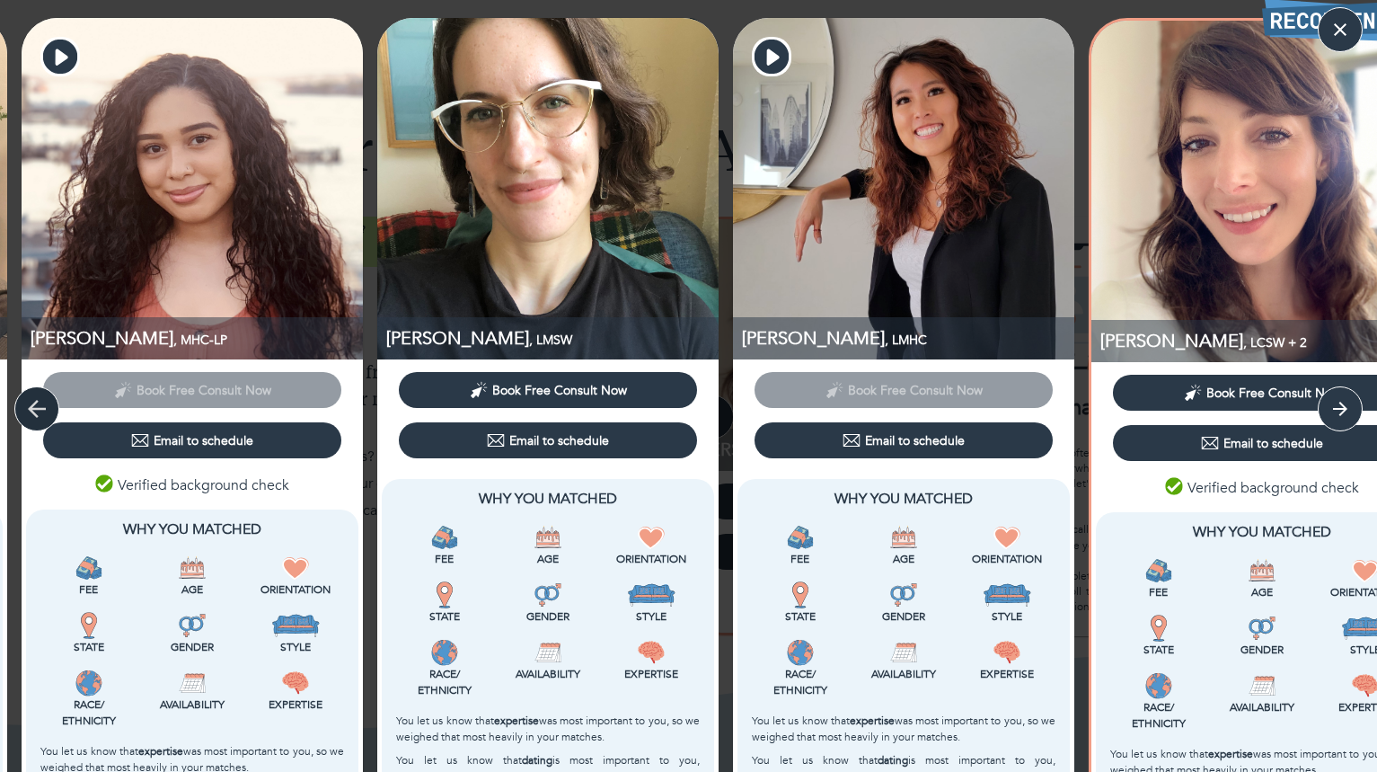
click at [42, 404] on icon "button" at bounding box center [36, 408] width 27 height 27
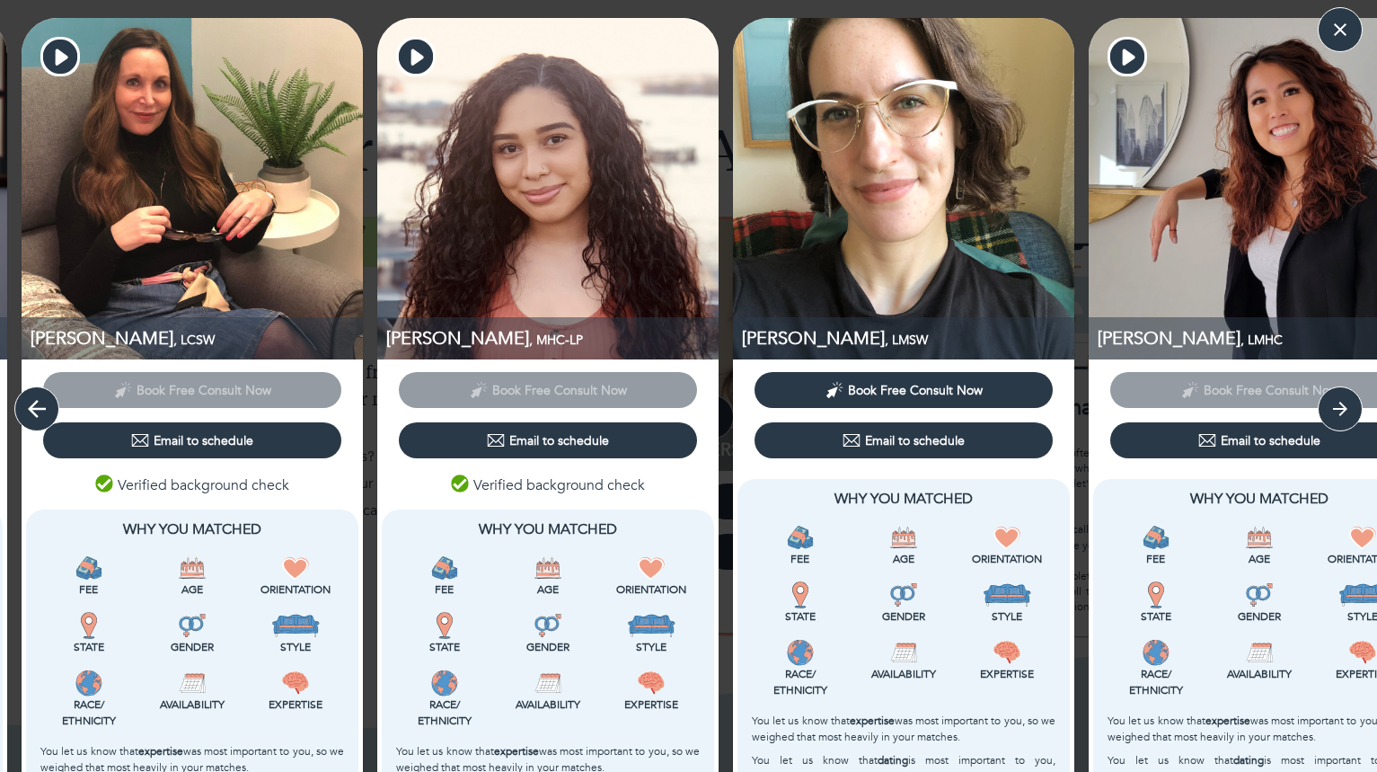
click at [42, 404] on icon "button" at bounding box center [36, 408] width 27 height 27
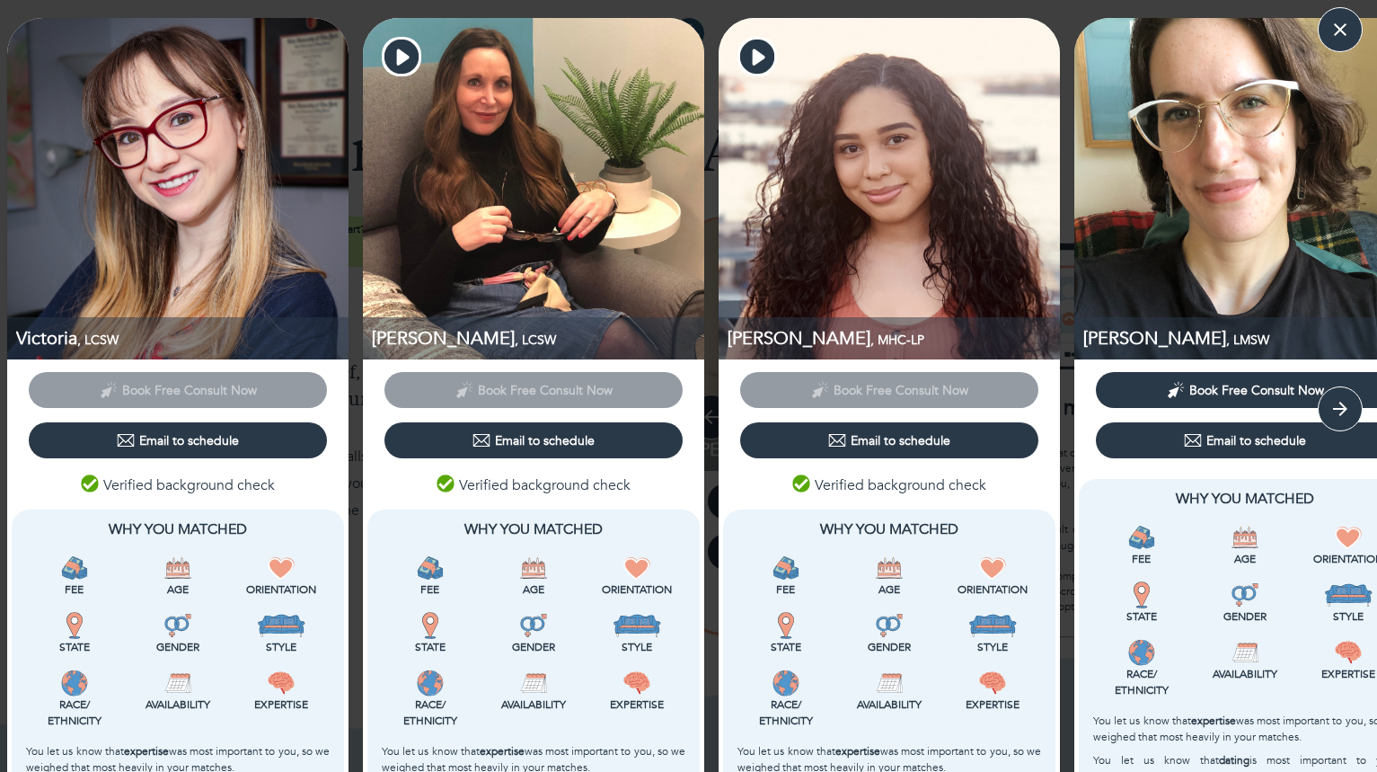
click at [42, 404] on div "Book Free Consult Now" at bounding box center [178, 390] width 313 height 50
click at [1341, 405] on icon "button" at bounding box center [1340, 408] width 27 height 27
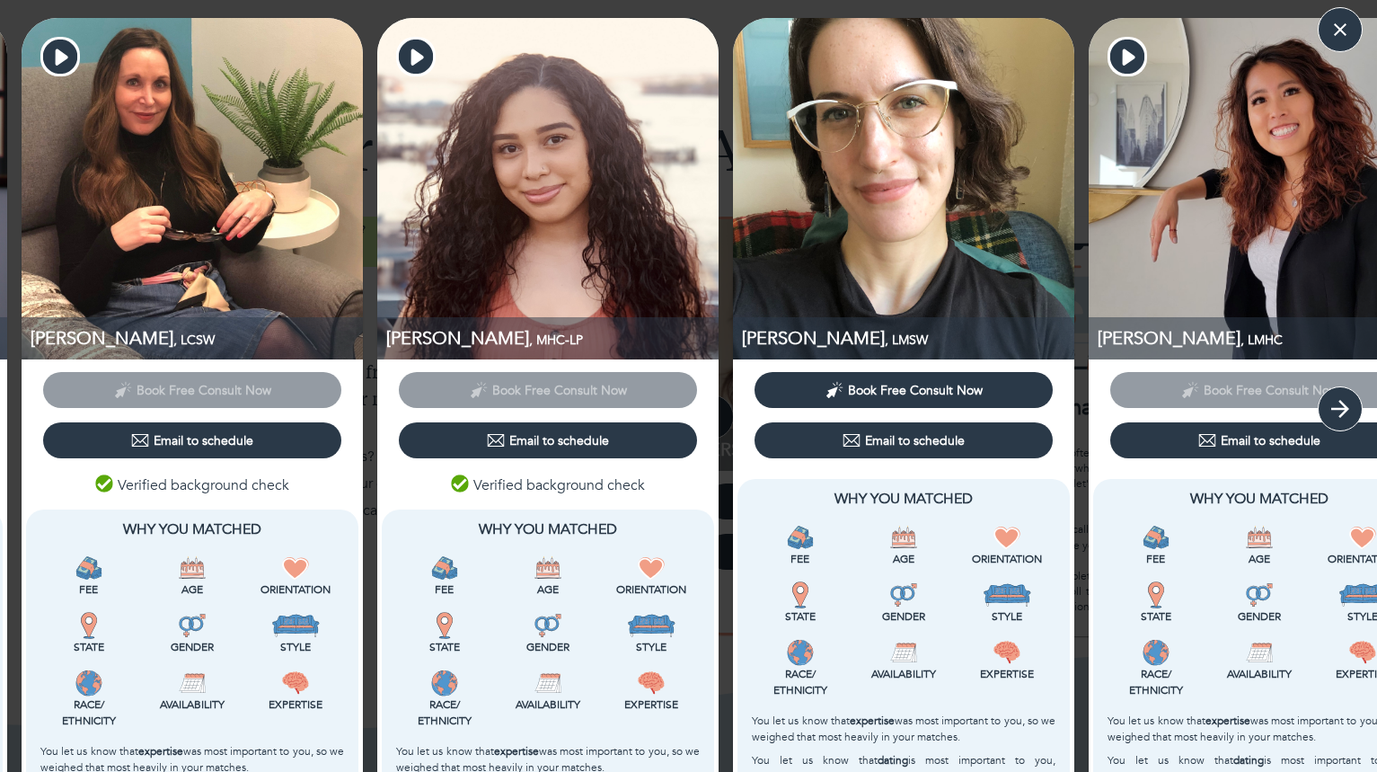
click at [1341, 405] on icon "button" at bounding box center [1340, 408] width 27 height 27
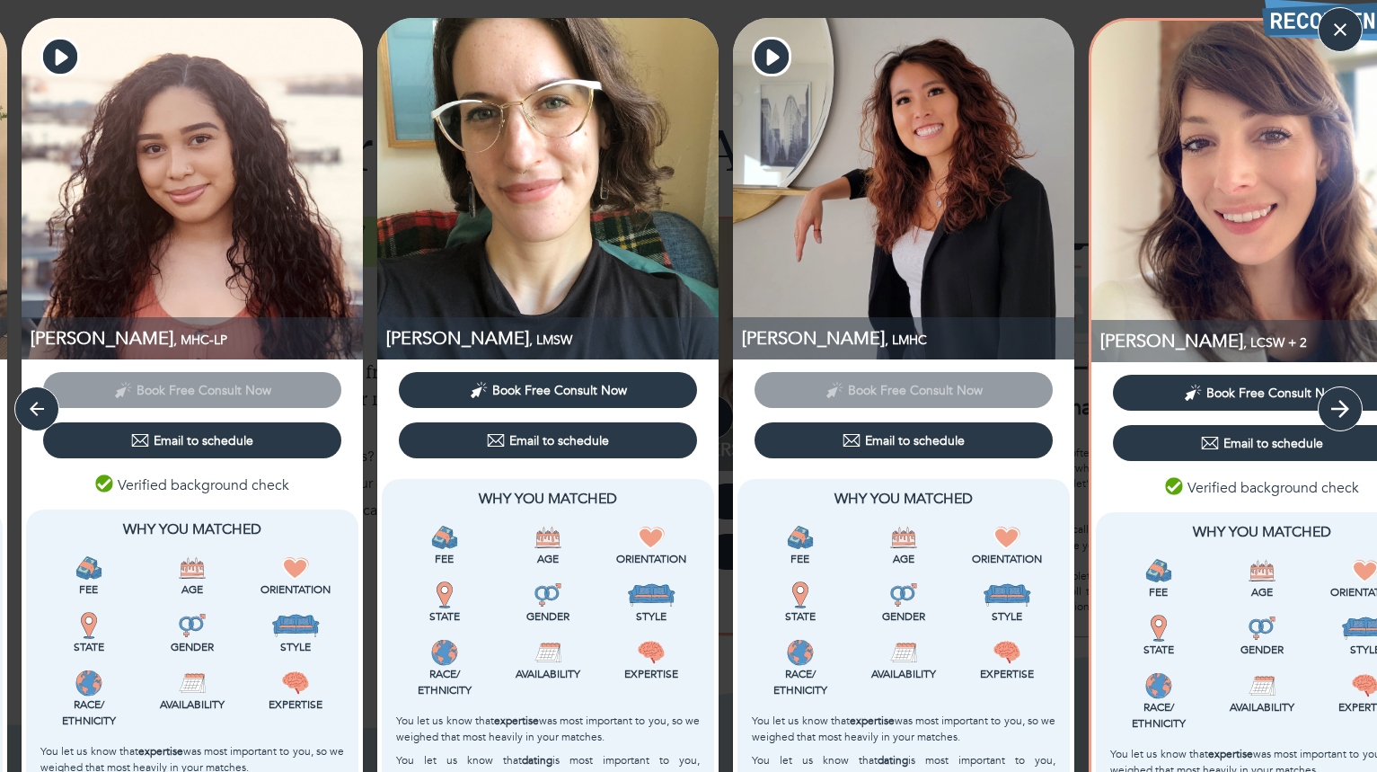
click at [1341, 405] on icon "button" at bounding box center [1340, 408] width 27 height 27
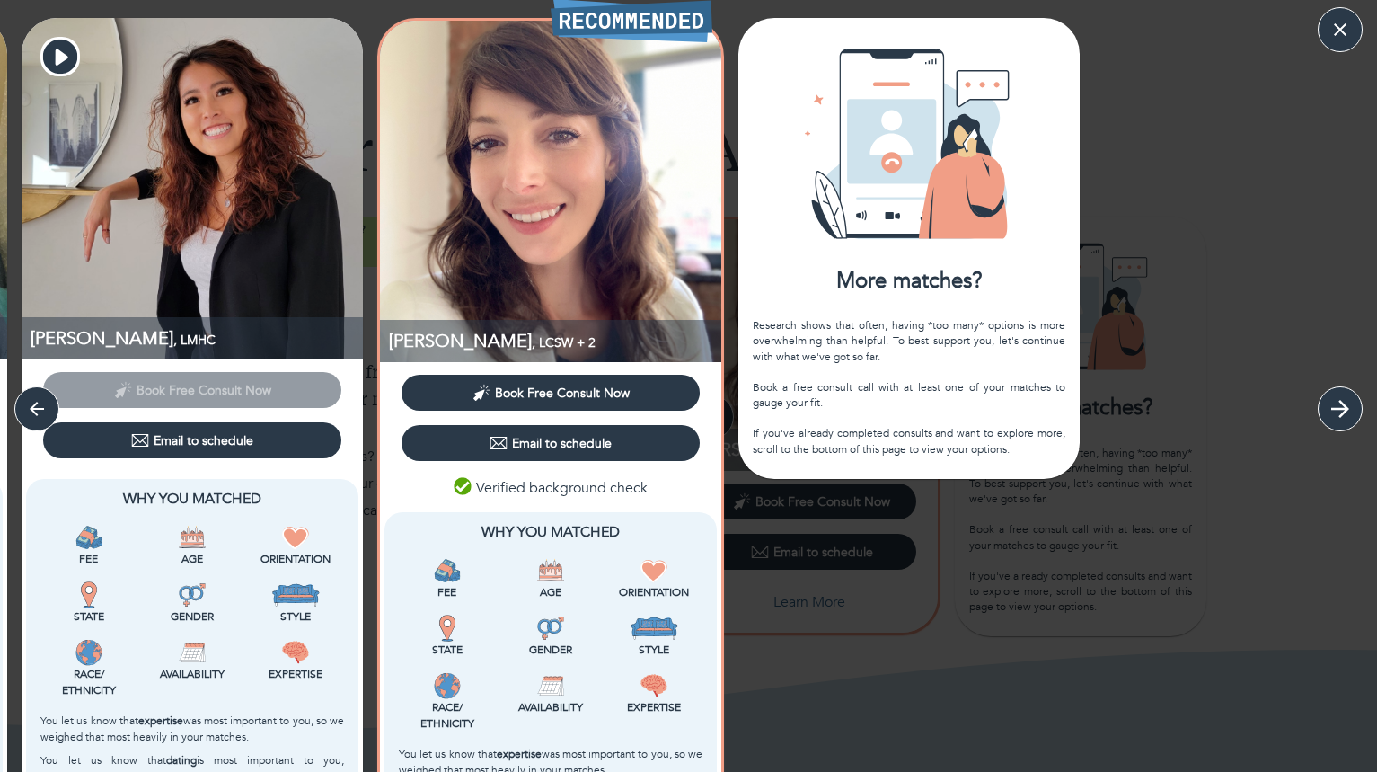
click at [1341, 405] on icon "button" at bounding box center [1340, 408] width 27 height 27
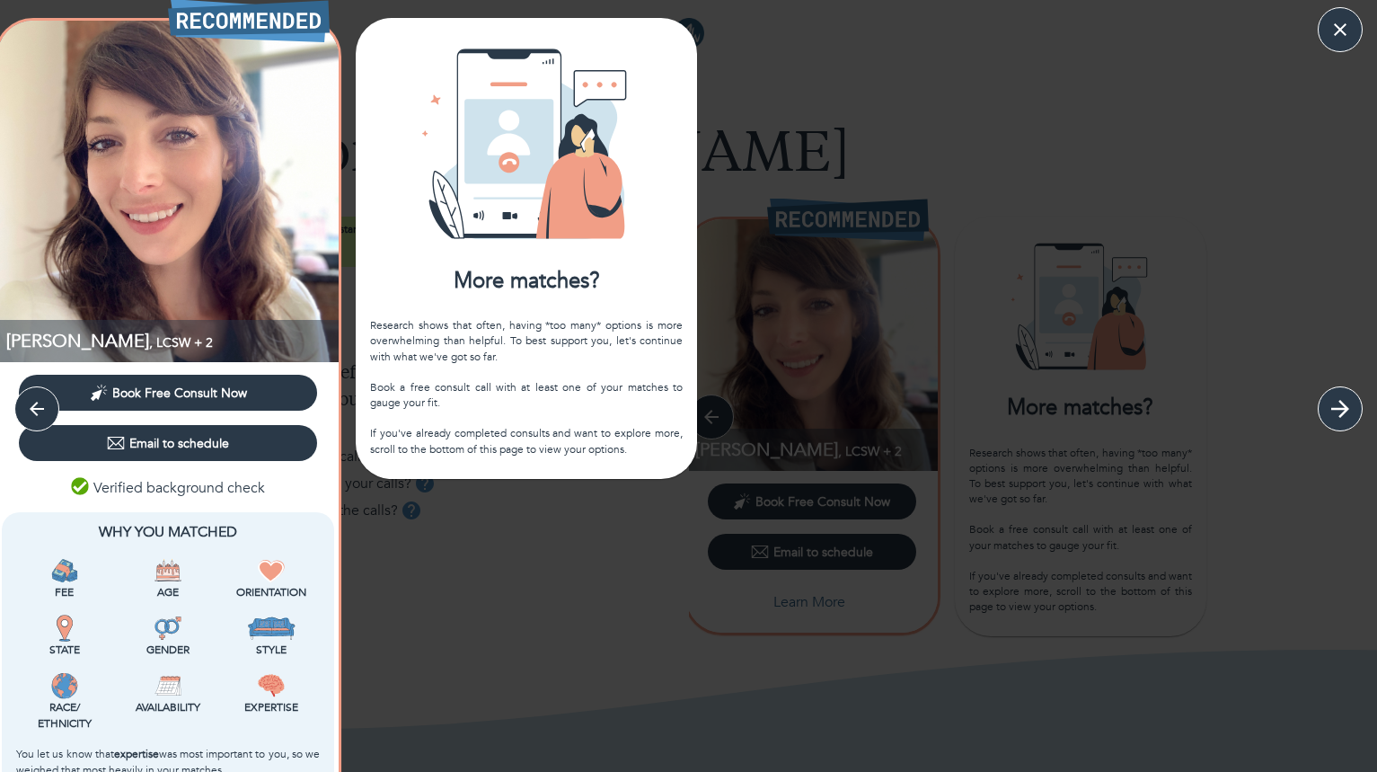
click at [1341, 405] on icon "button" at bounding box center [1340, 408] width 27 height 27
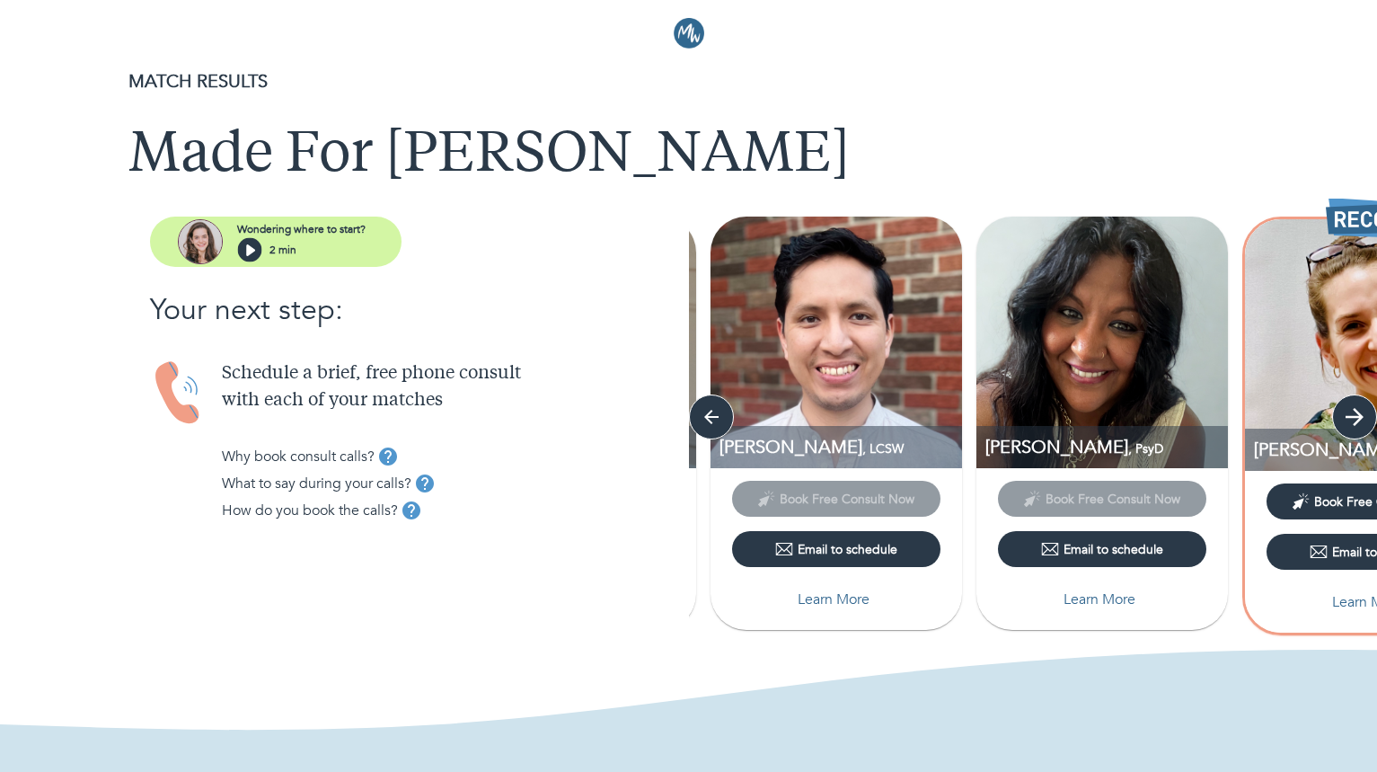
click at [1357, 413] on icon "button" at bounding box center [1355, 417] width 18 height 18
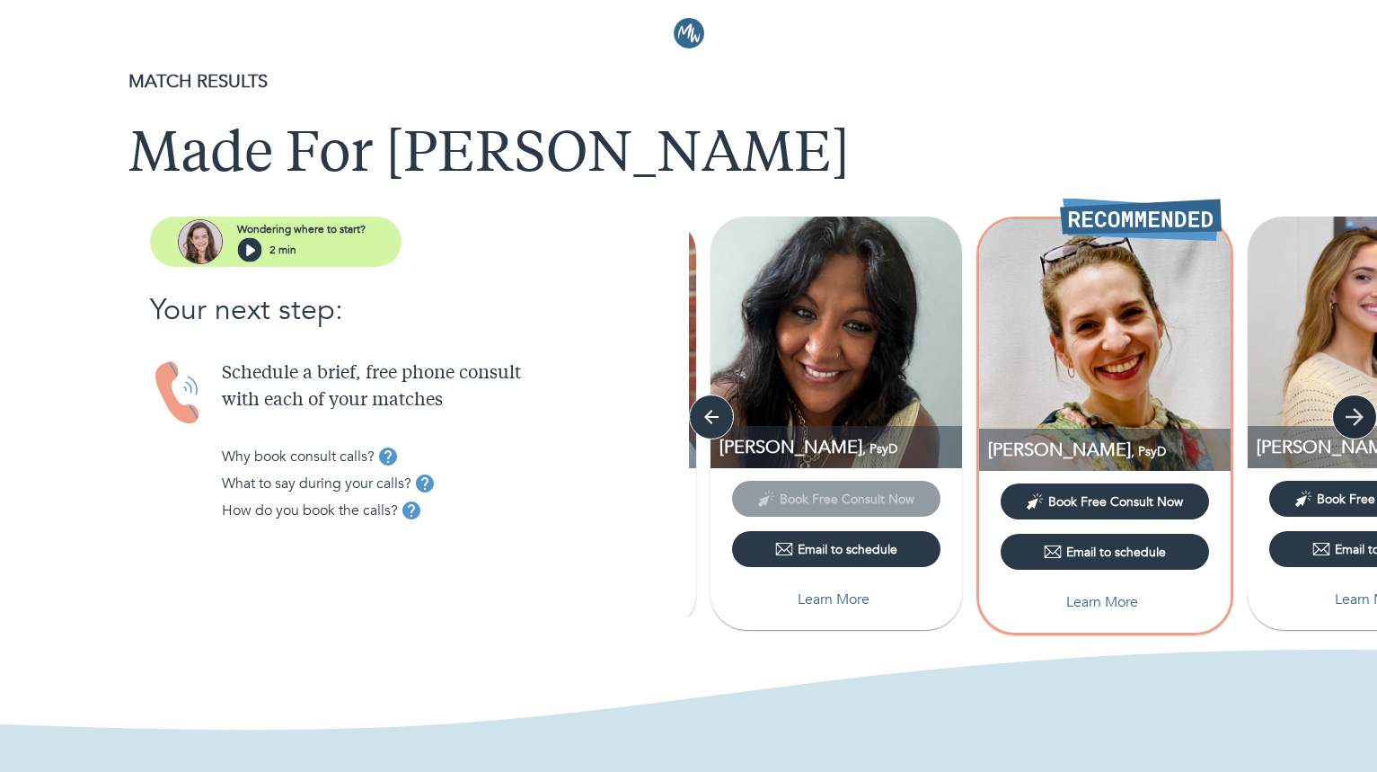
click at [1357, 413] on icon "button" at bounding box center [1355, 417] width 18 height 18
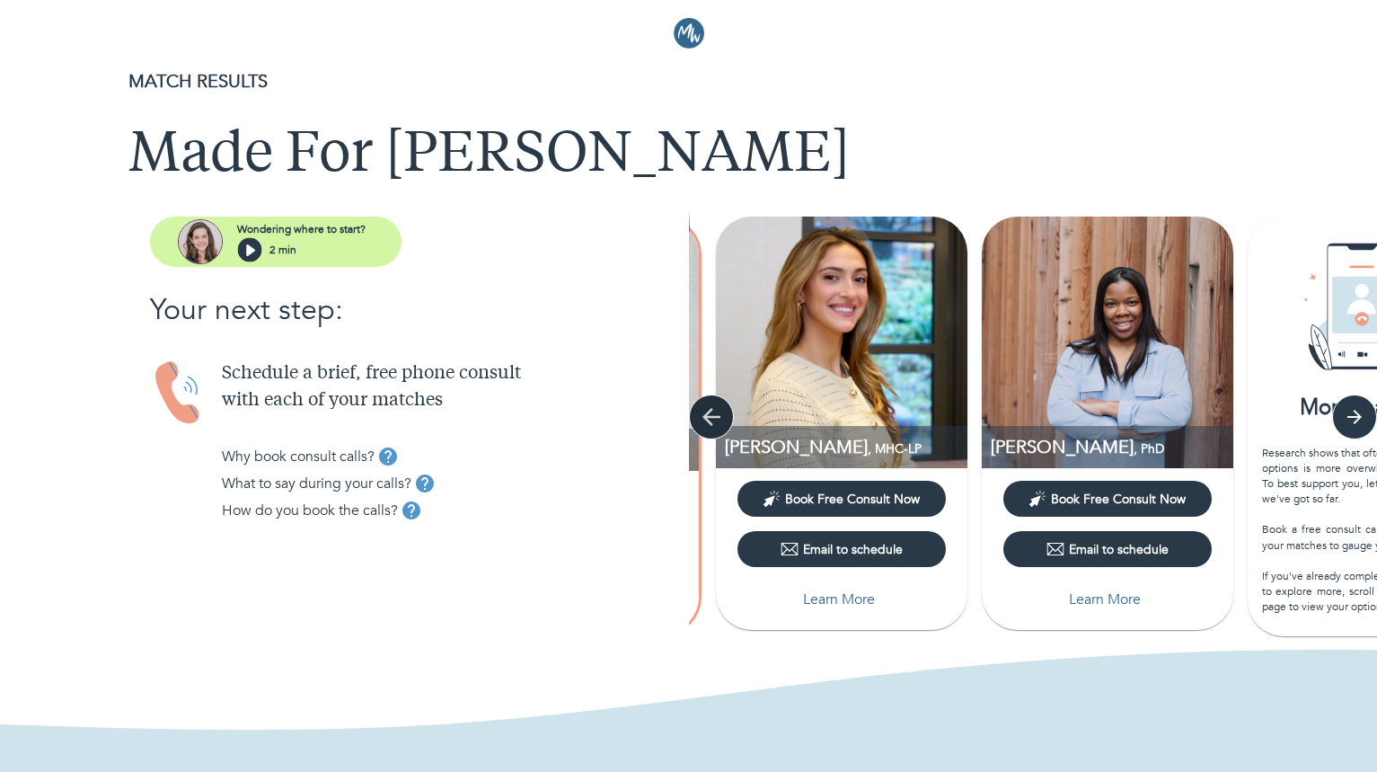
click at [712, 411] on icon "button" at bounding box center [711, 416] width 27 height 27
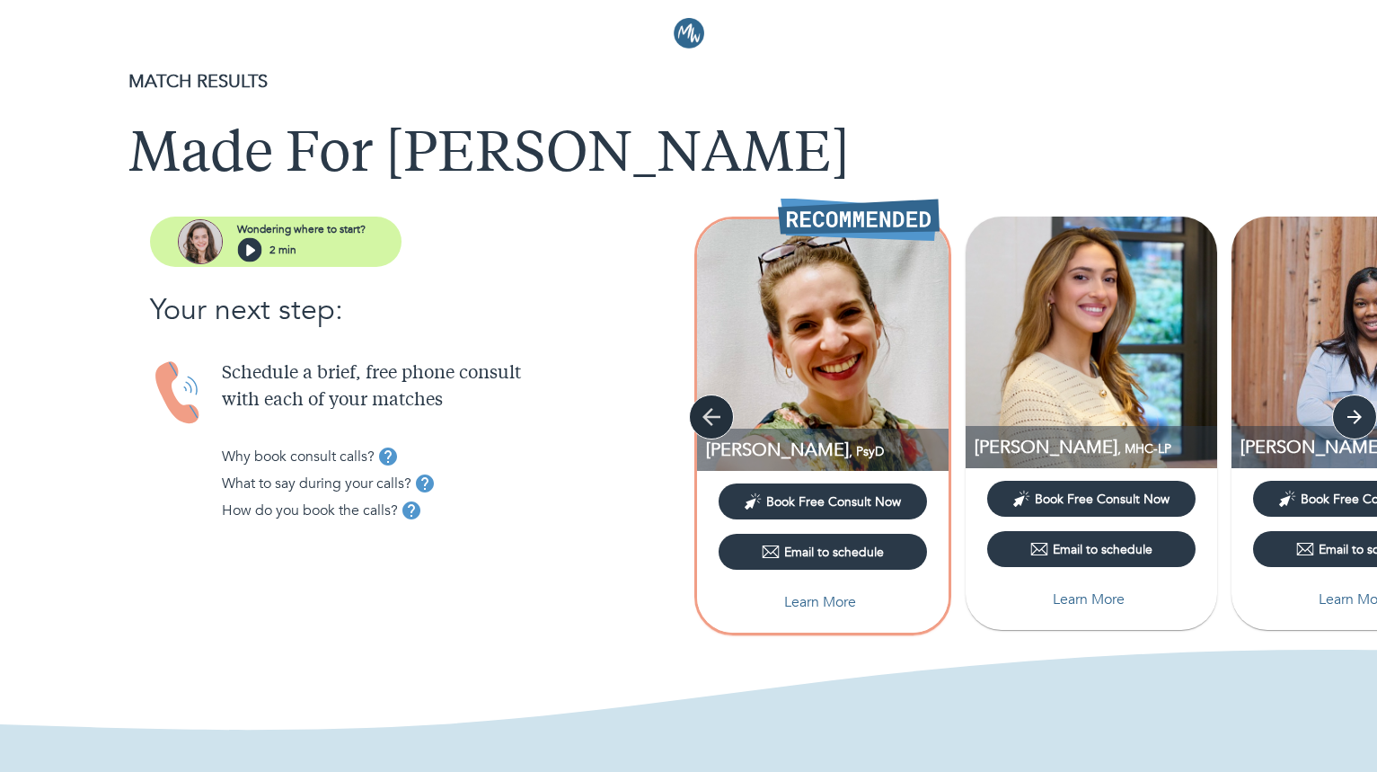
click at [712, 411] on icon "button" at bounding box center [711, 416] width 27 height 27
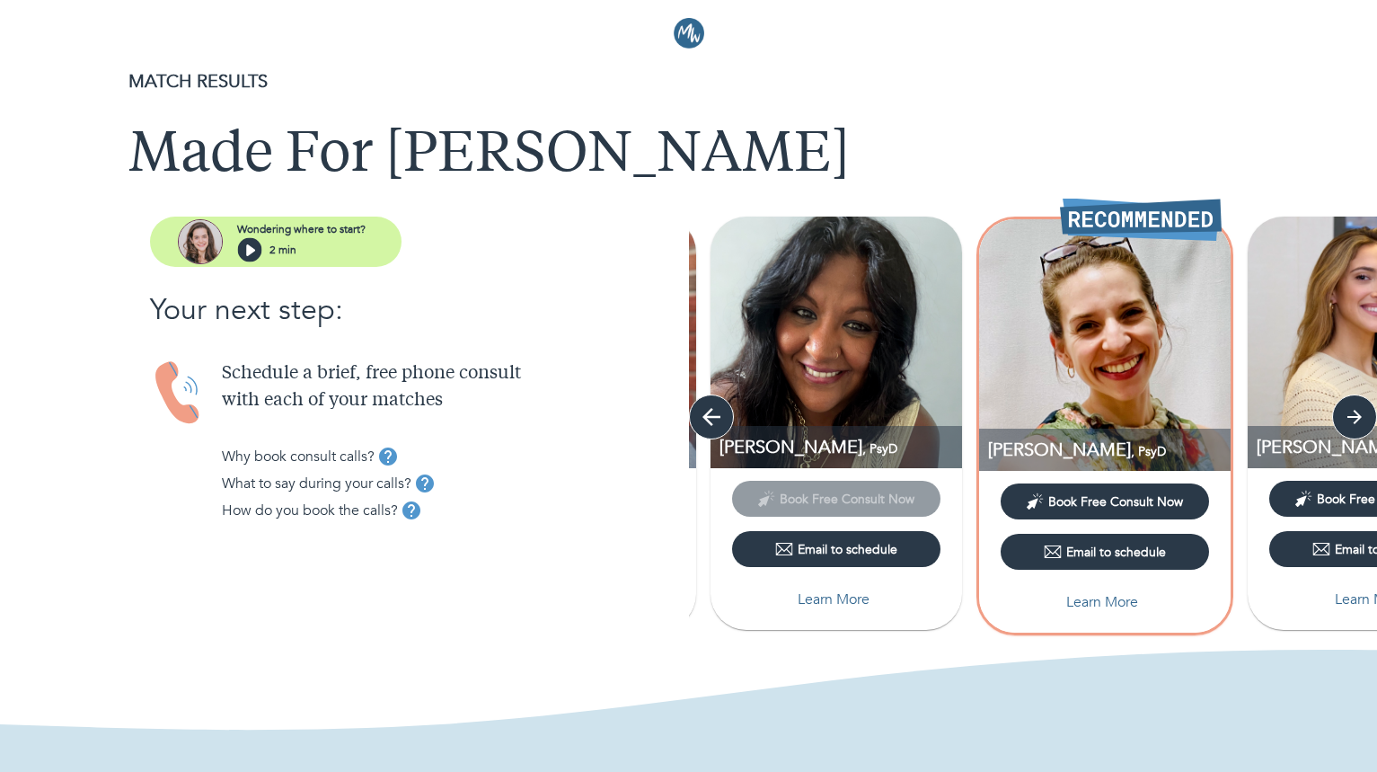
click at [712, 411] on icon "button" at bounding box center [711, 416] width 27 height 27
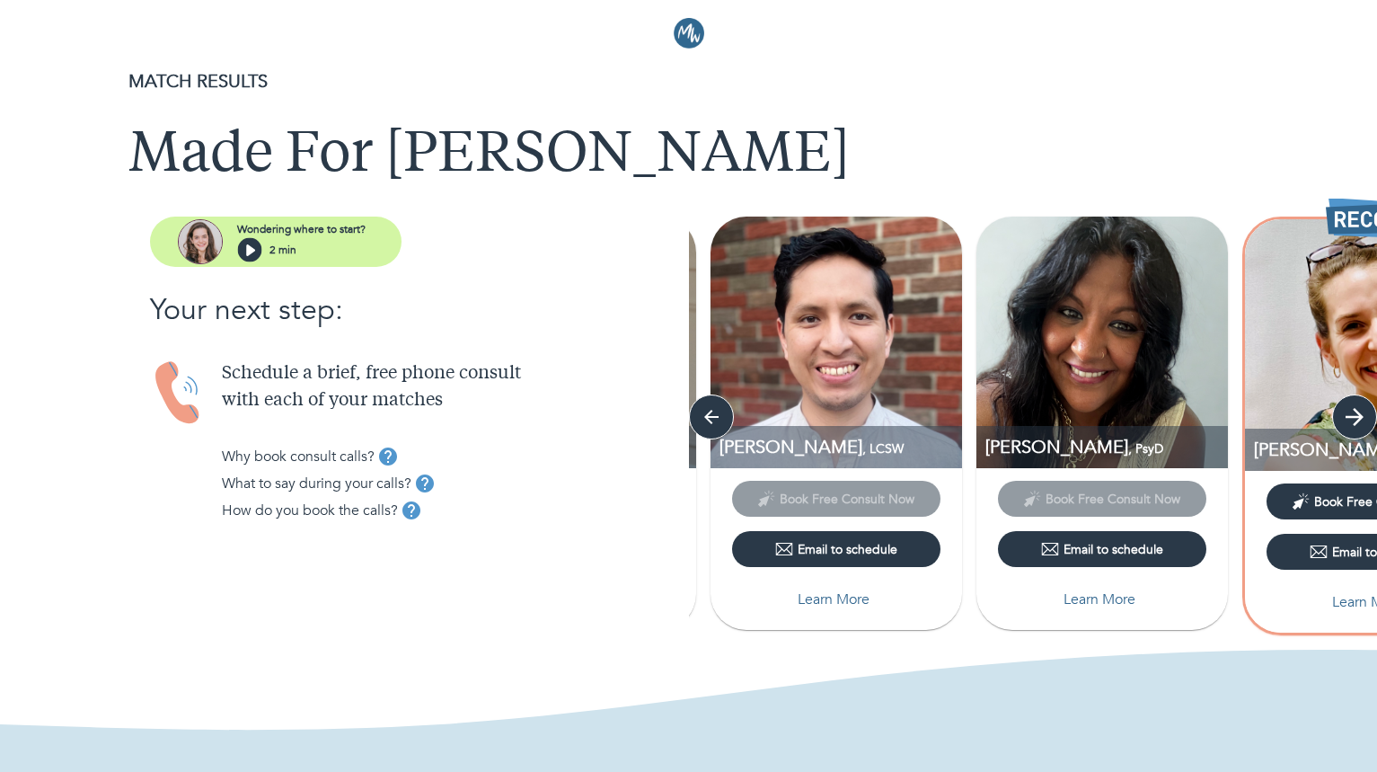
click at [1355, 423] on icon "button" at bounding box center [1355, 417] width 18 height 18
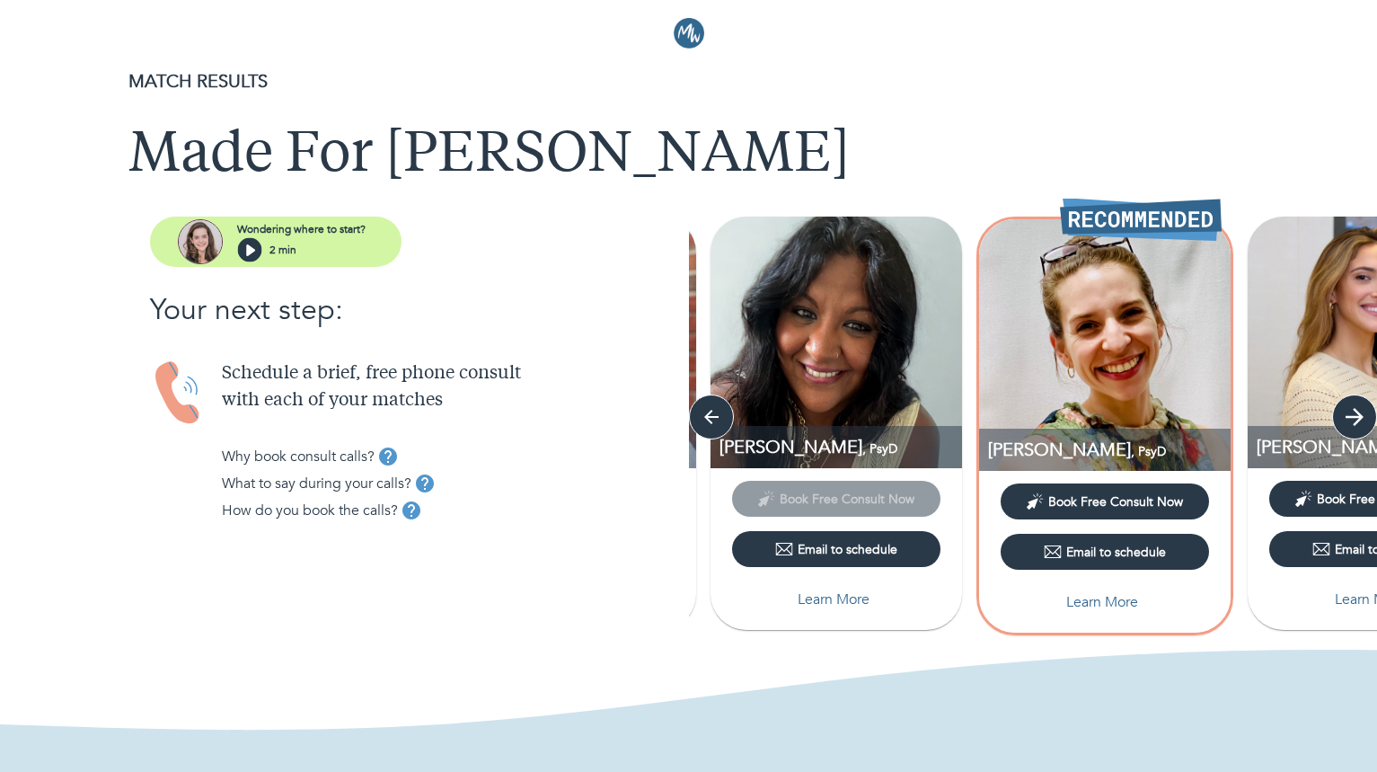
click at [1355, 423] on icon "button" at bounding box center [1355, 417] width 18 height 18
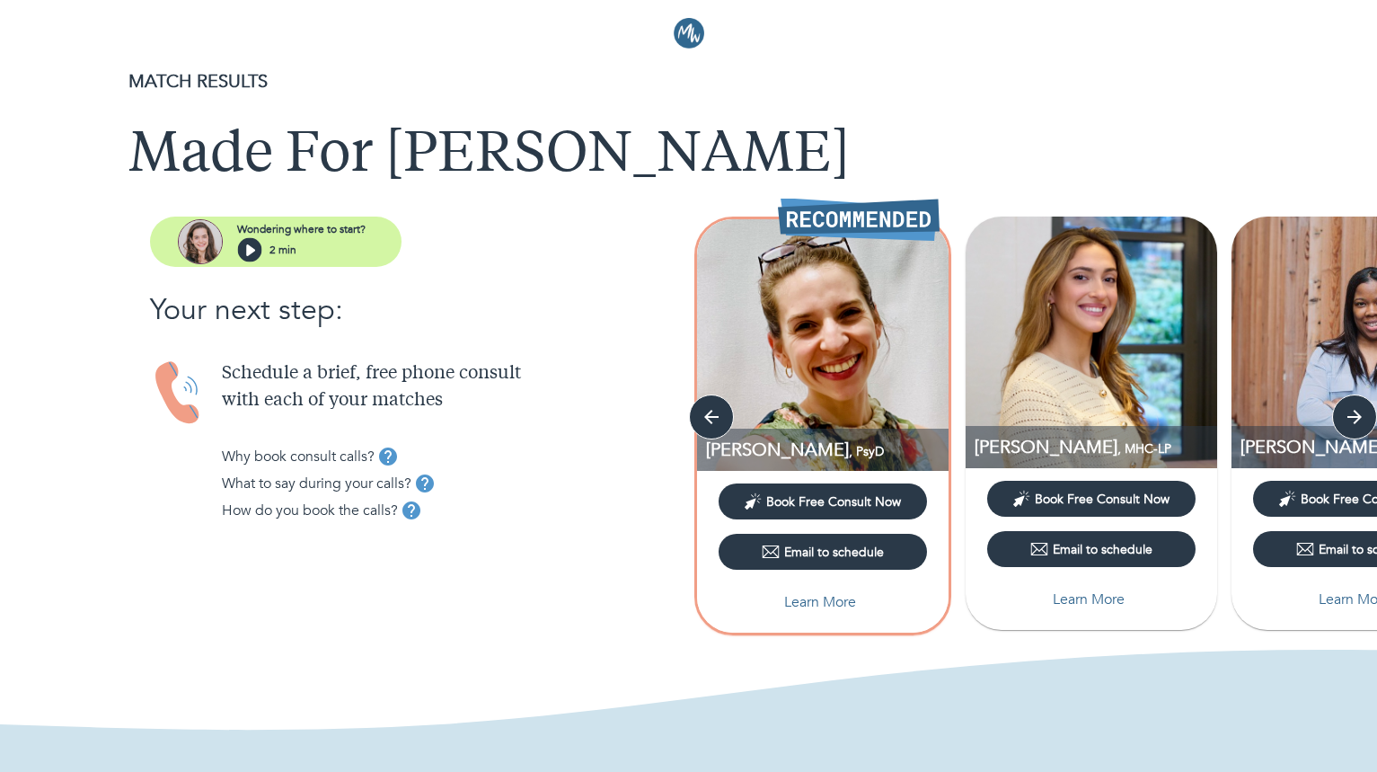
click at [1104, 602] on p "Learn More" at bounding box center [1089, 599] width 72 height 22
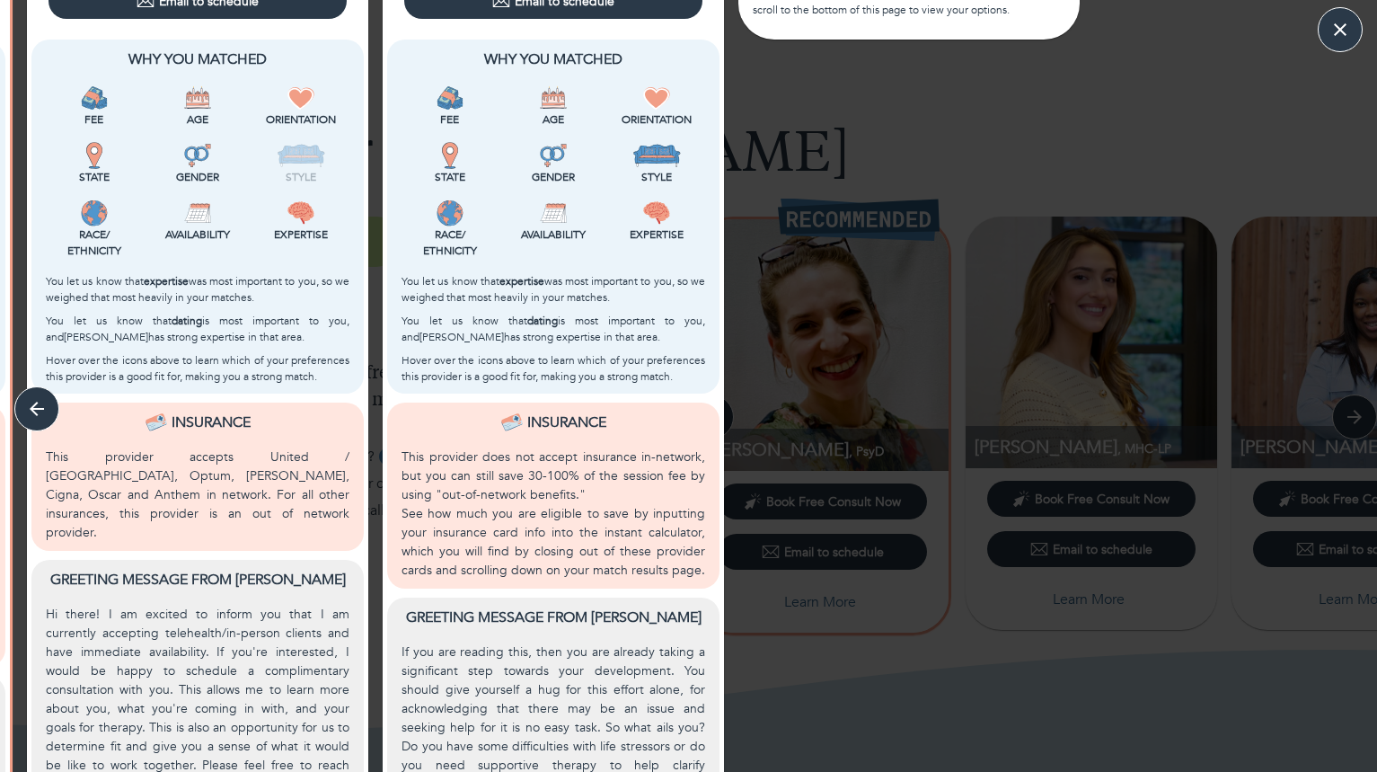
scroll to position [569, 0]
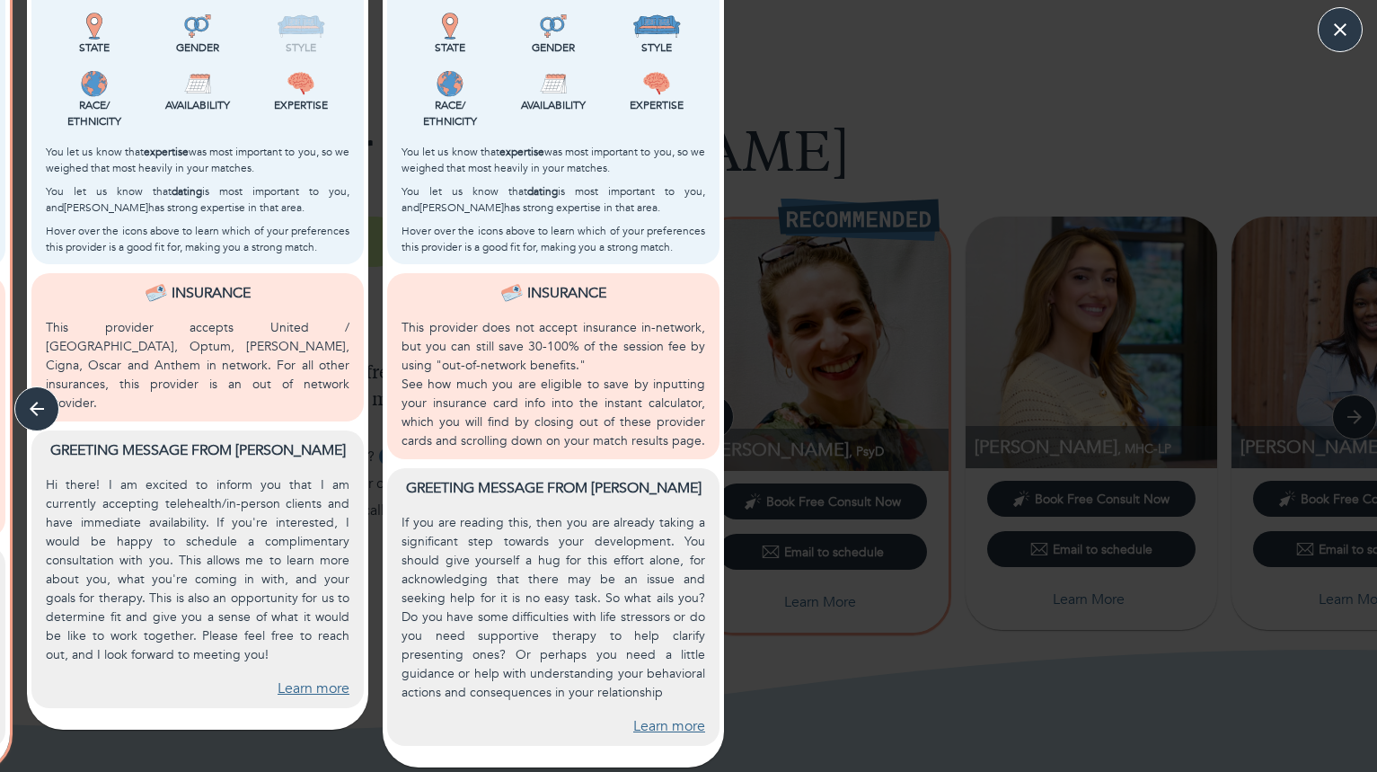
click at [316, 678] on link "Learn more" at bounding box center [314, 688] width 72 height 21
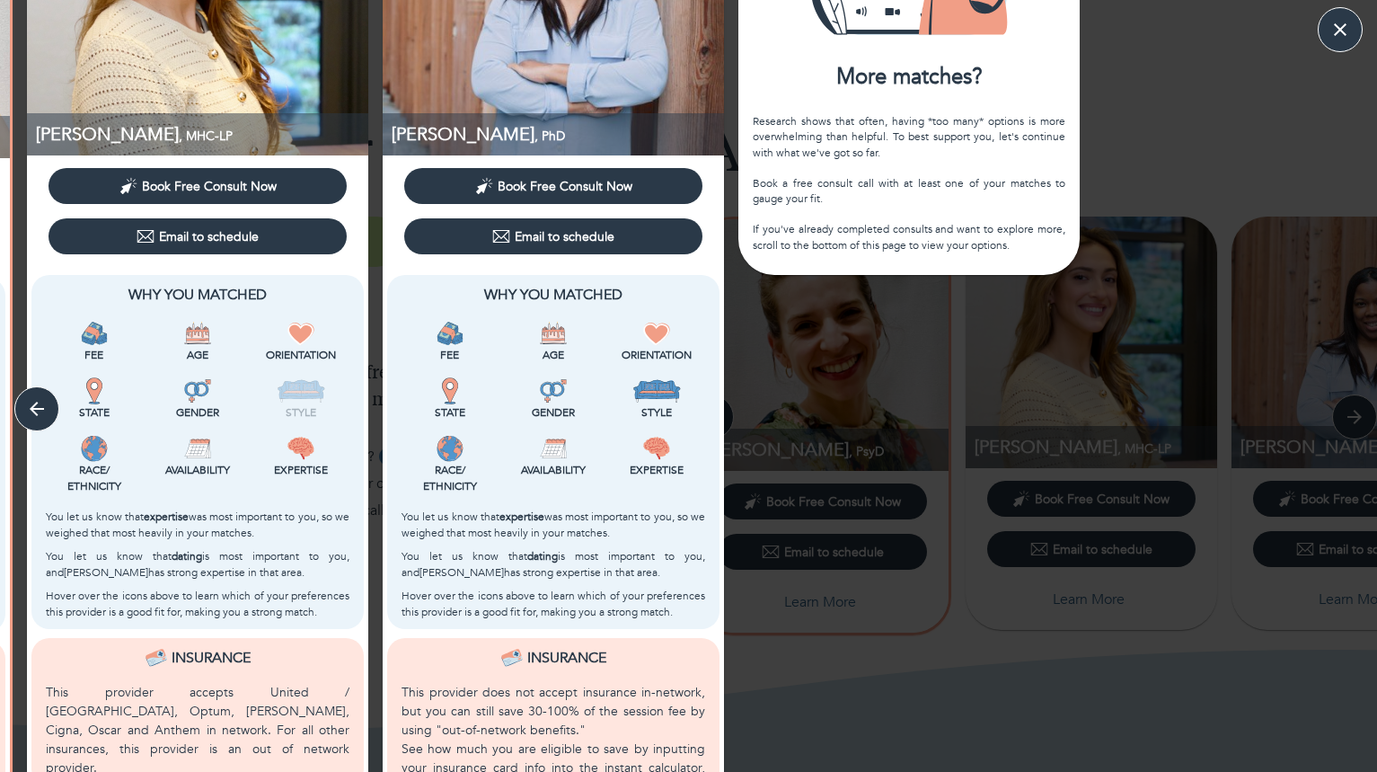
scroll to position [203, 0]
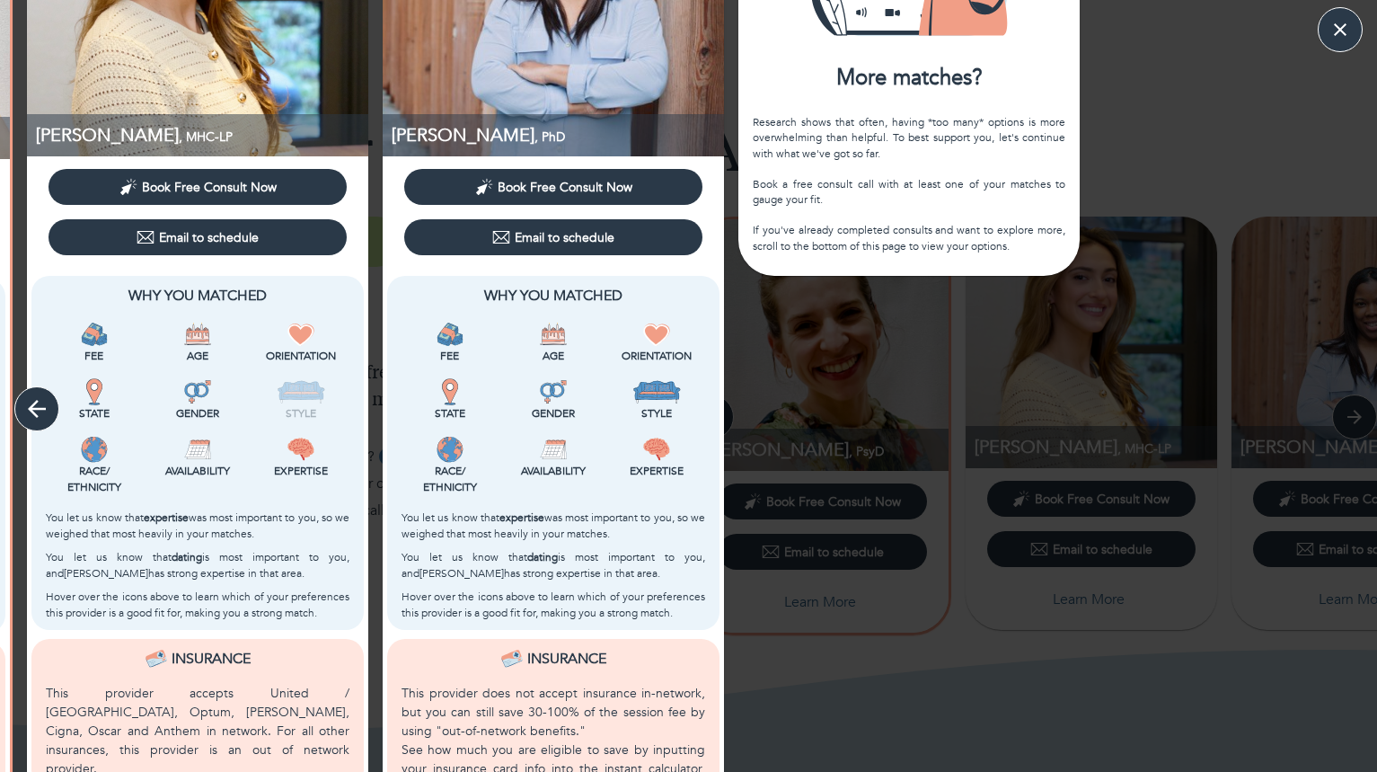
click at [33, 408] on icon "button" at bounding box center [37, 409] width 18 height 18
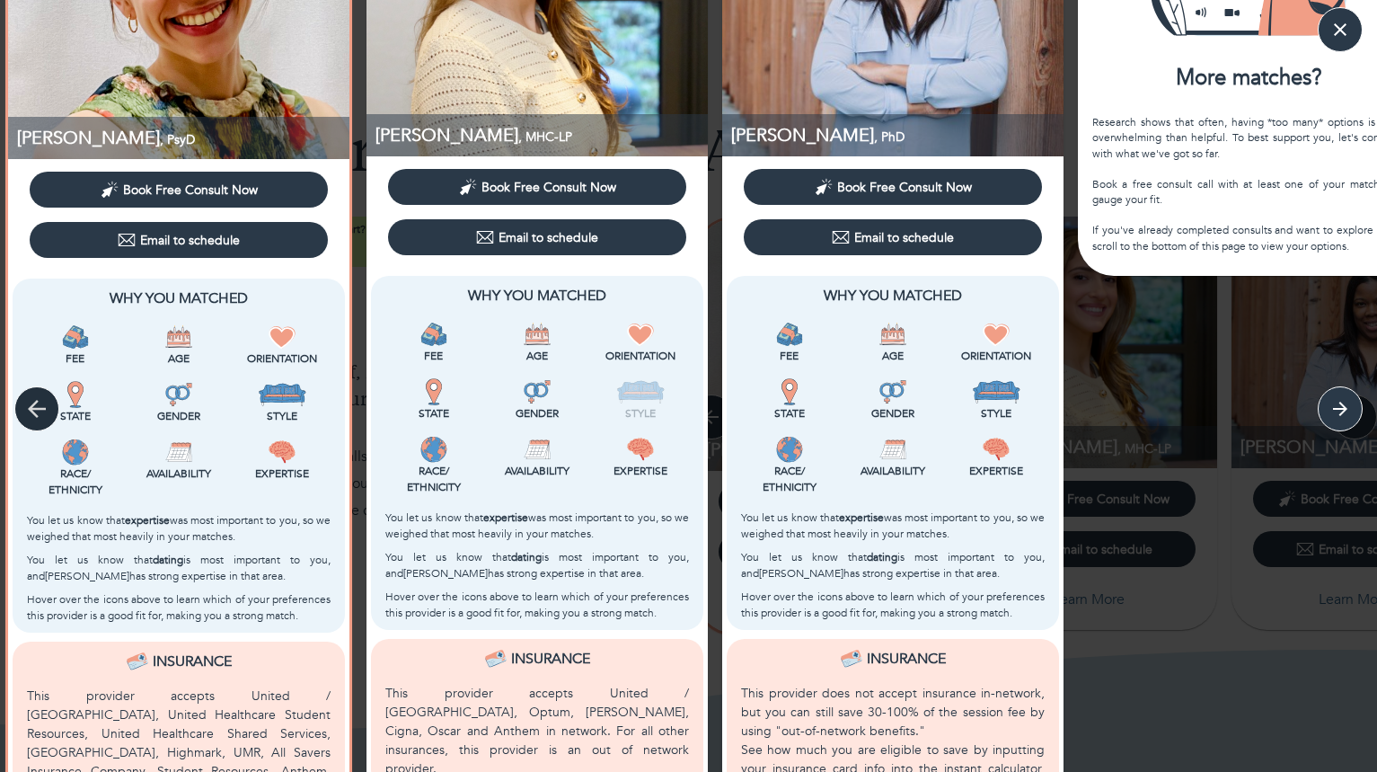
click at [33, 408] on icon "button" at bounding box center [37, 409] width 18 height 18
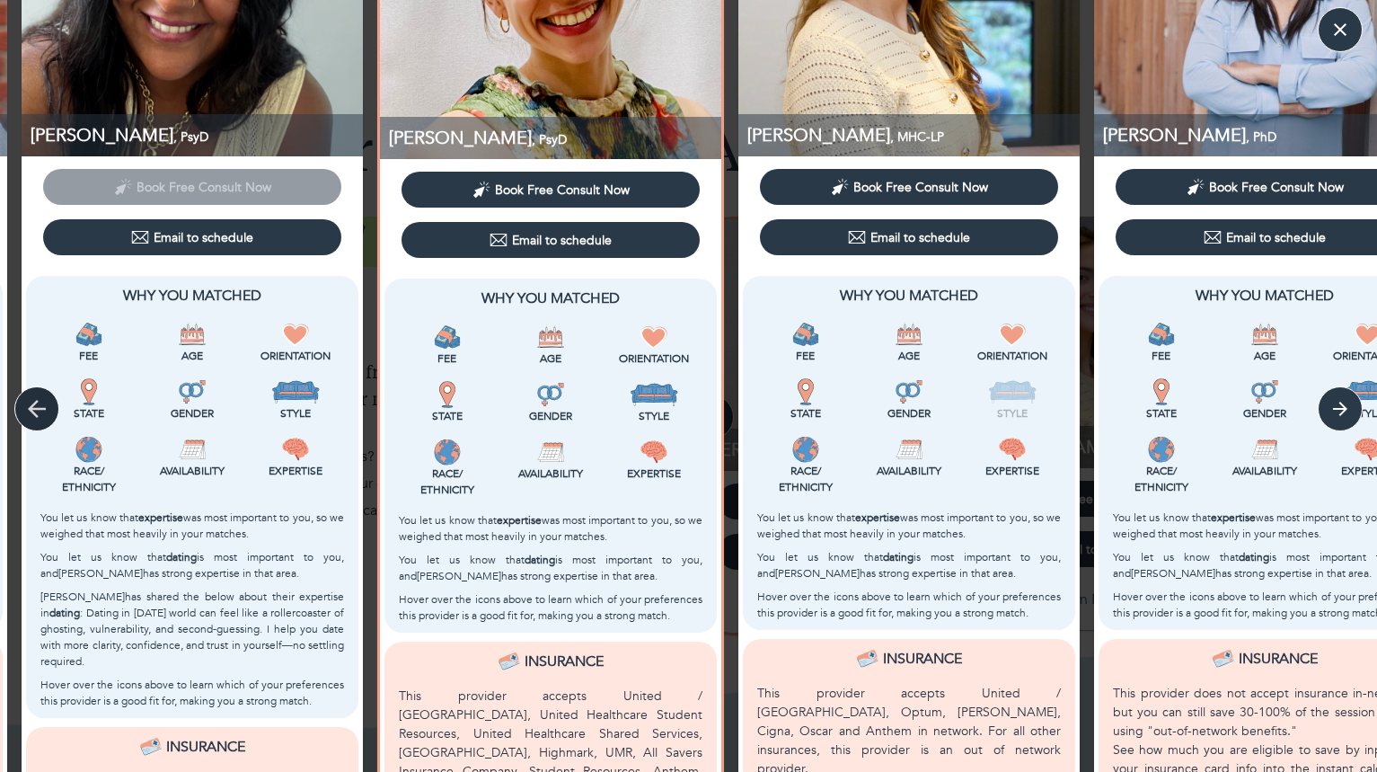
click at [33, 408] on icon "button" at bounding box center [37, 409] width 18 height 18
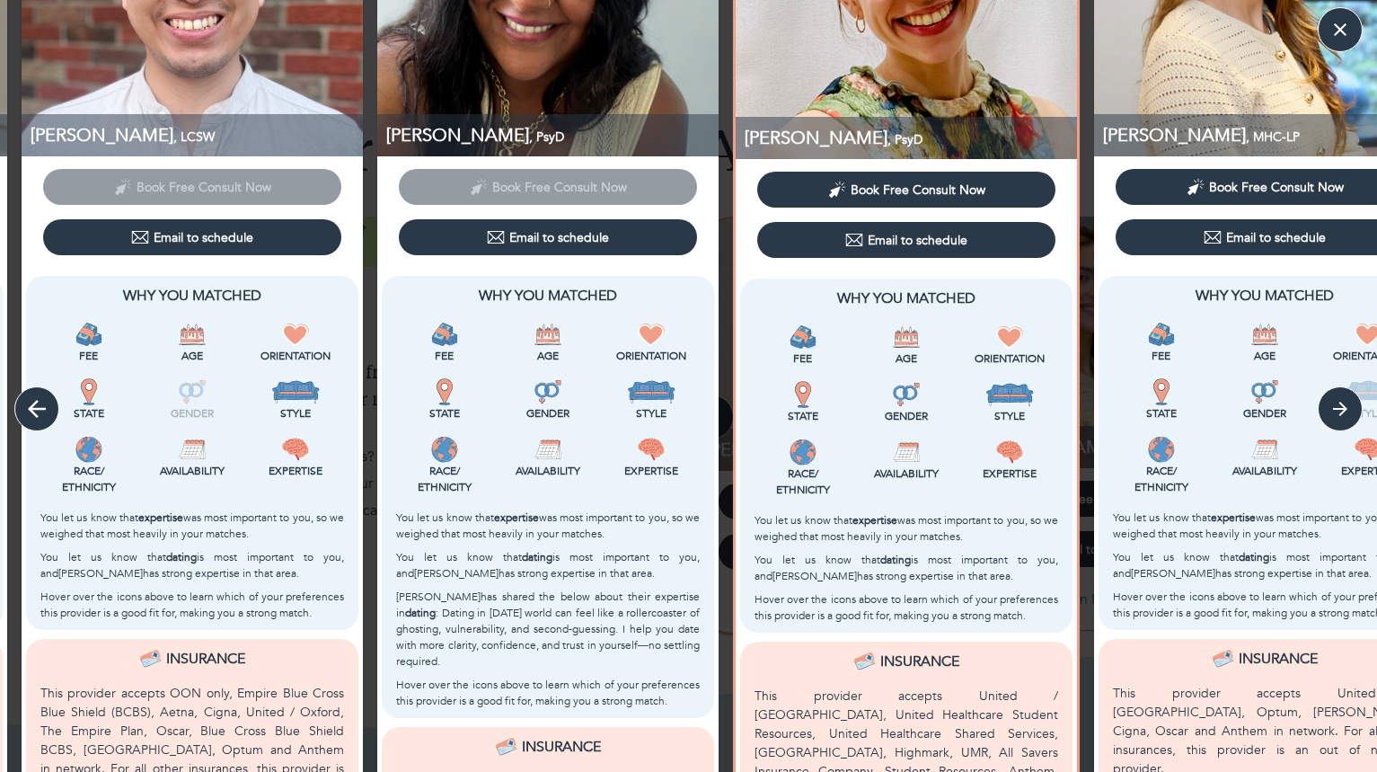
click at [36, 413] on icon "button" at bounding box center [37, 409] width 18 height 18
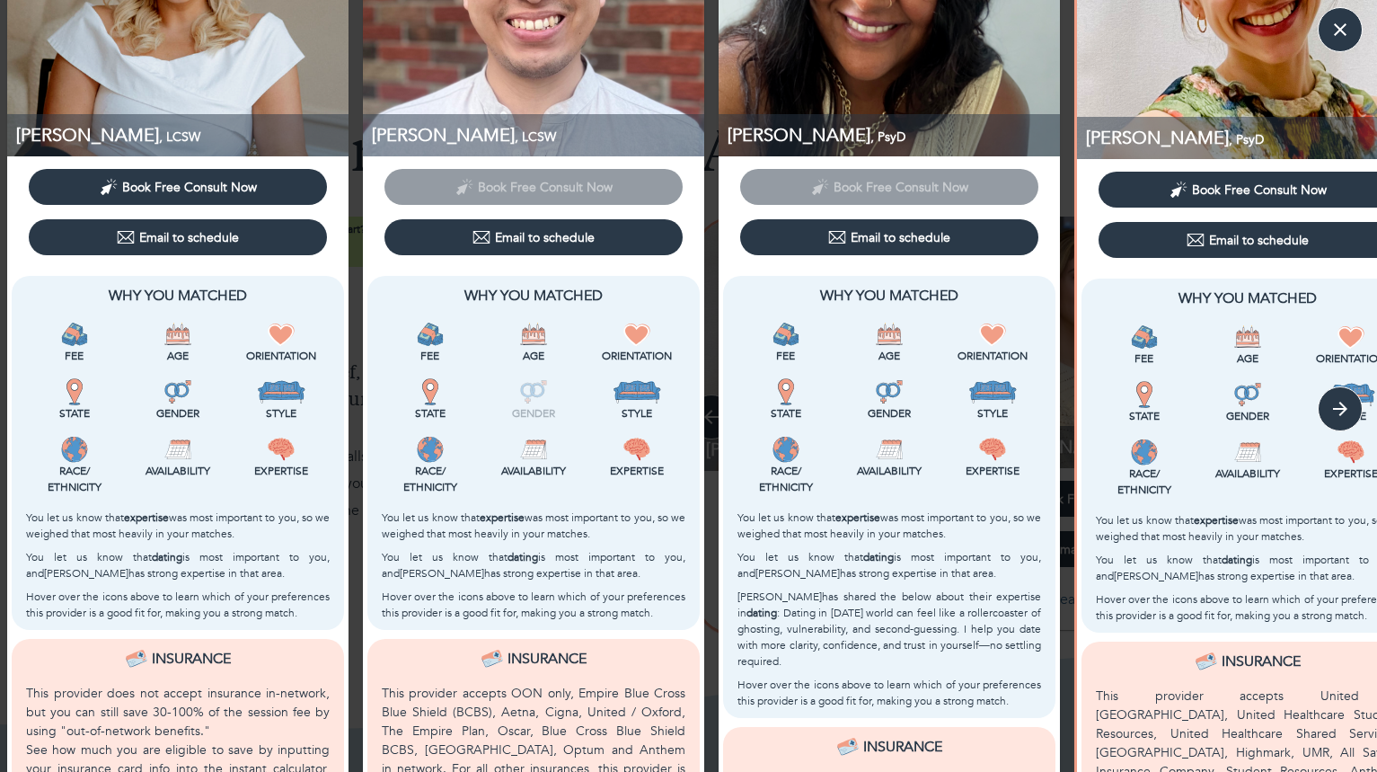
scroll to position [93, 0]
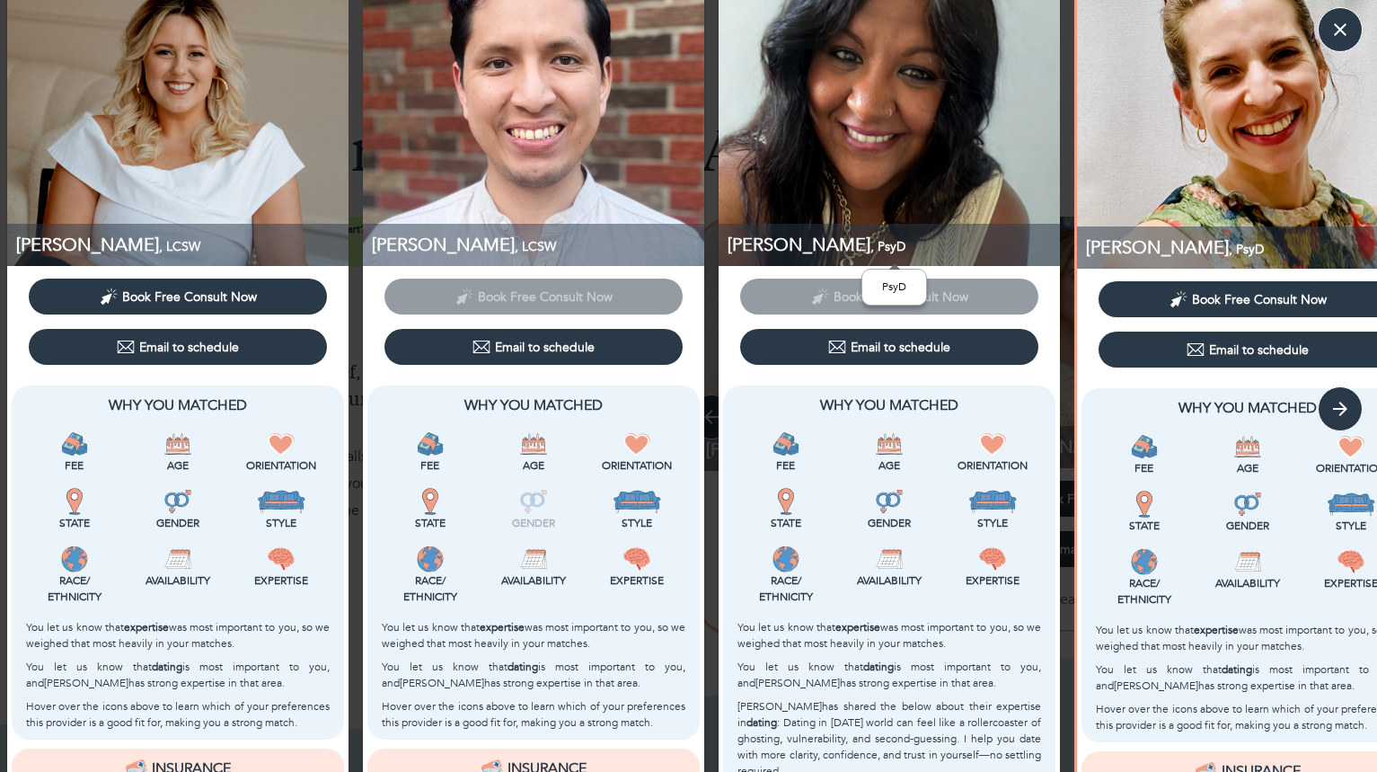
click at [752, 246] on p "Sweta , PsyD" at bounding box center [894, 245] width 332 height 24
copy p "Sweta"
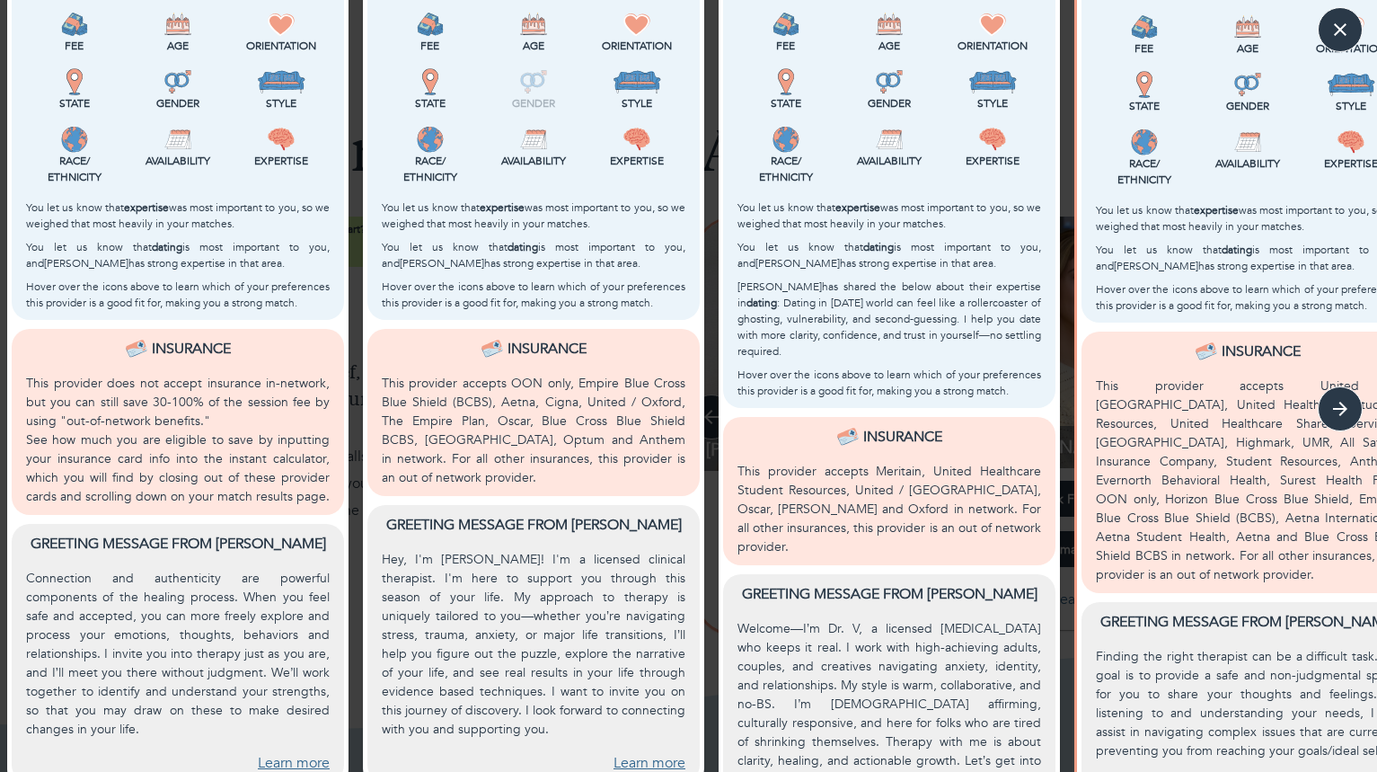
scroll to position [569, 0]
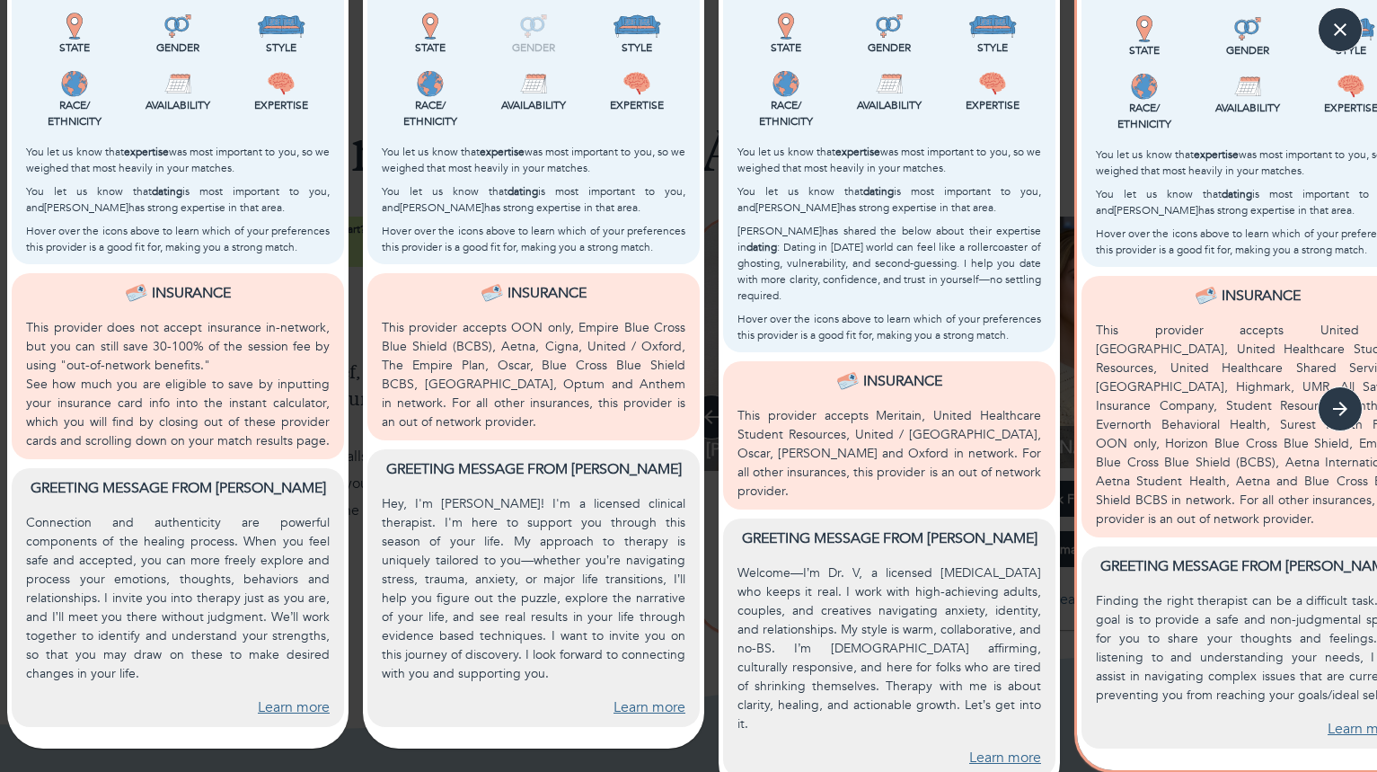
click at [877, 563] on p "Welcome—I’m Dr. V, a licensed psychologist who keeps it real. I work with high-…" at bounding box center [890, 648] width 304 height 170
